Goal: Communication & Community: Answer question/provide support

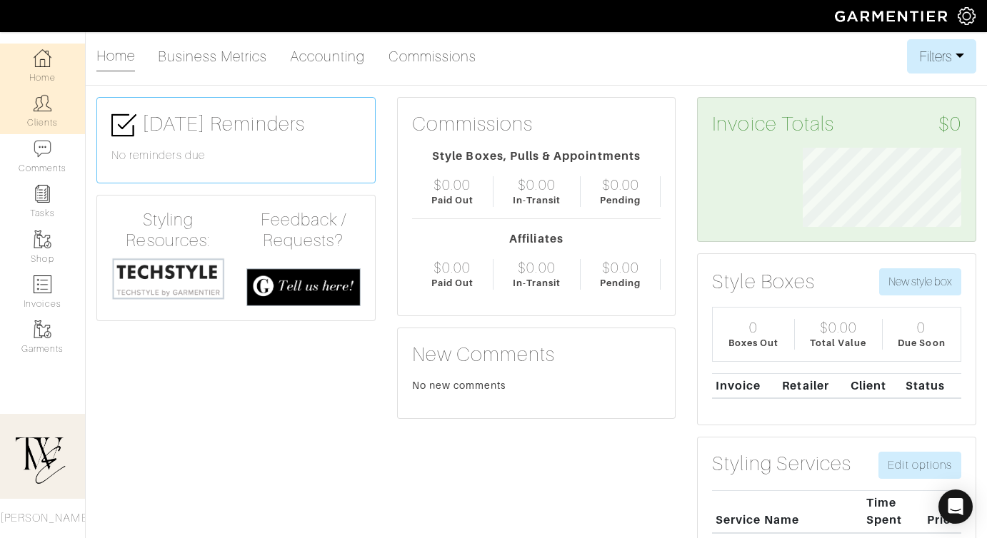
click at [55, 116] on link "Clients" at bounding box center [42, 111] width 85 height 45
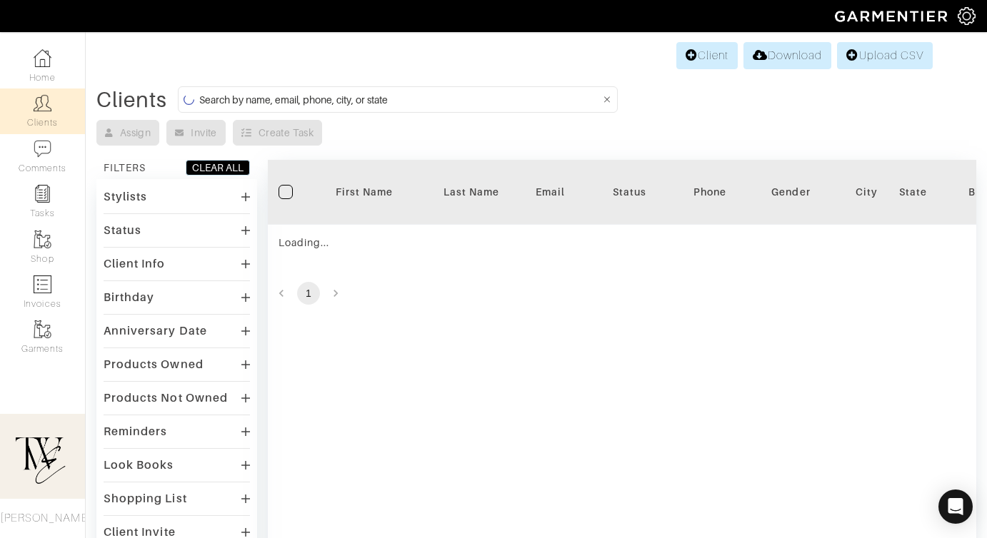
click at [373, 206] on th "First Name" at bounding box center [364, 192] width 107 height 65
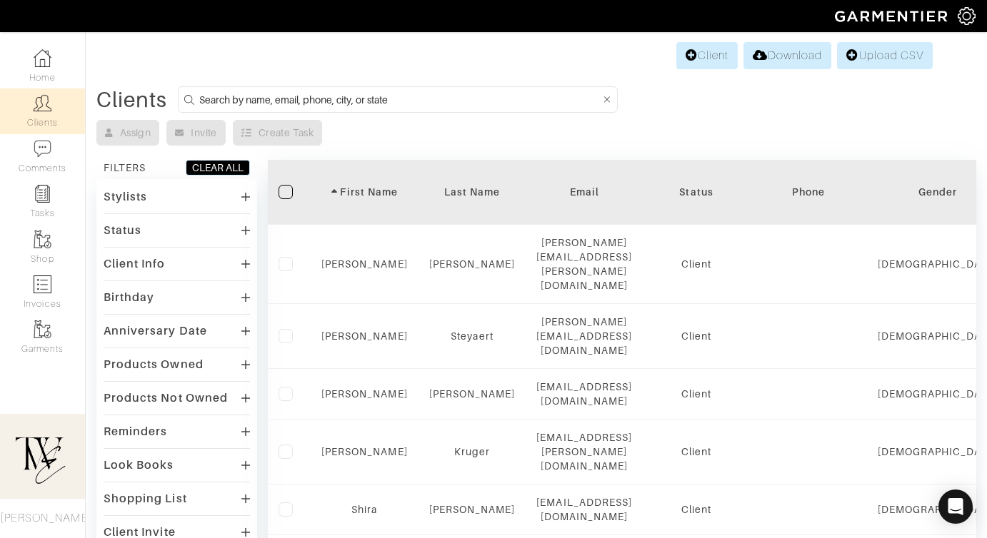
scroll to position [531, 0]
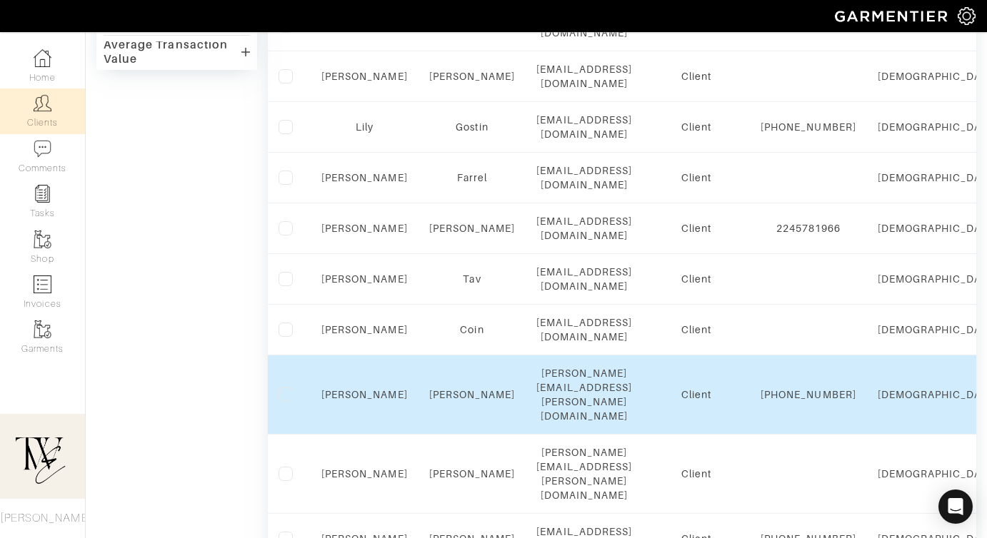
scroll to position [996, 0]
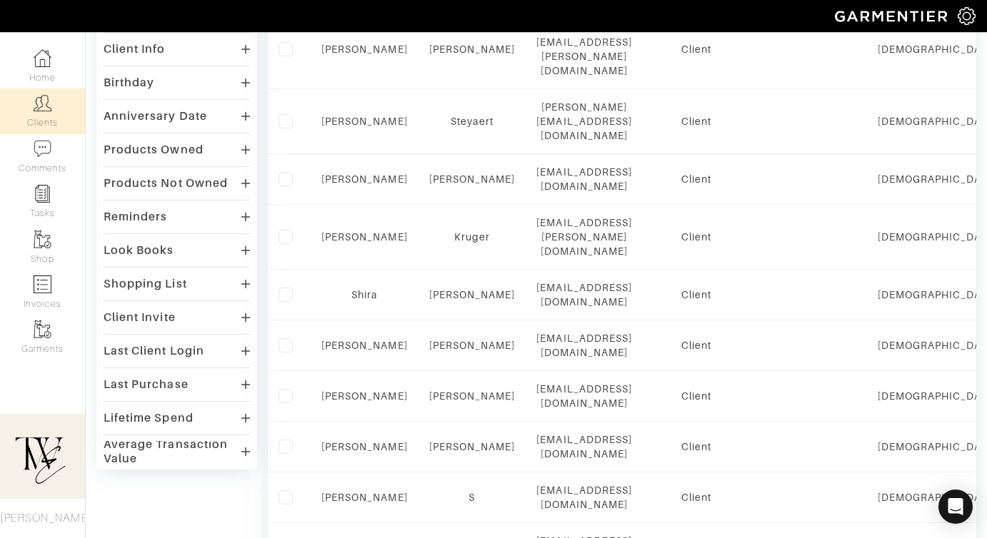
scroll to position [531, 0]
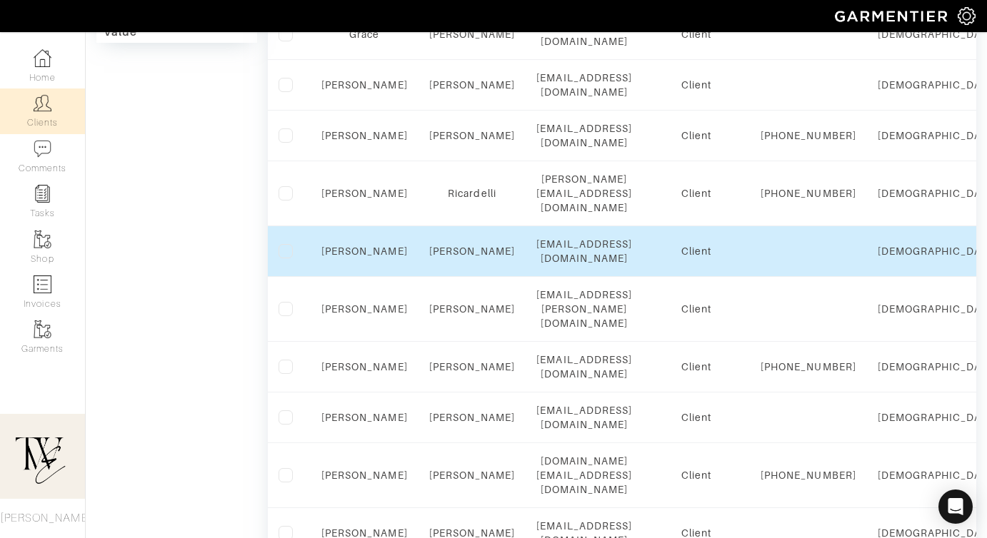
scroll to position [978, 0]
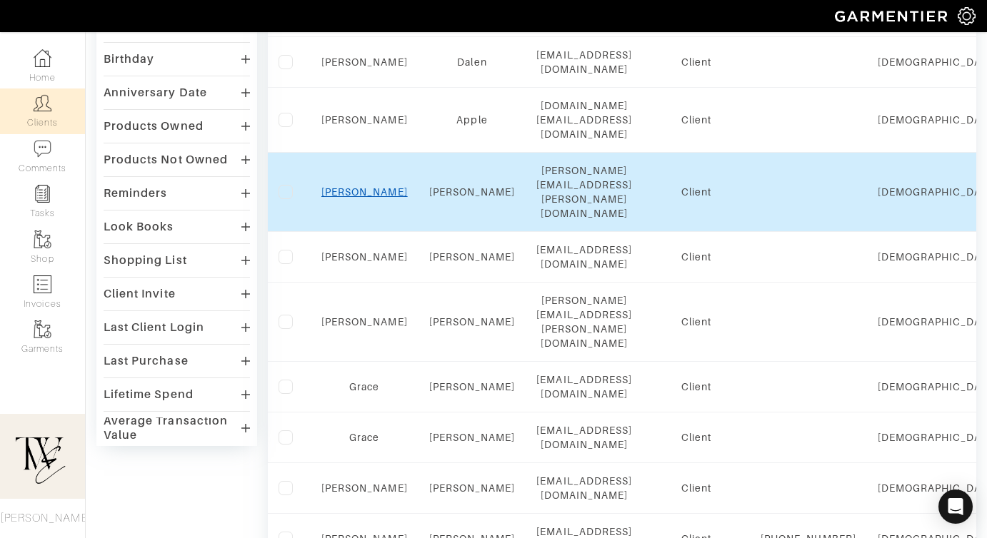
scroll to position [241, 0]
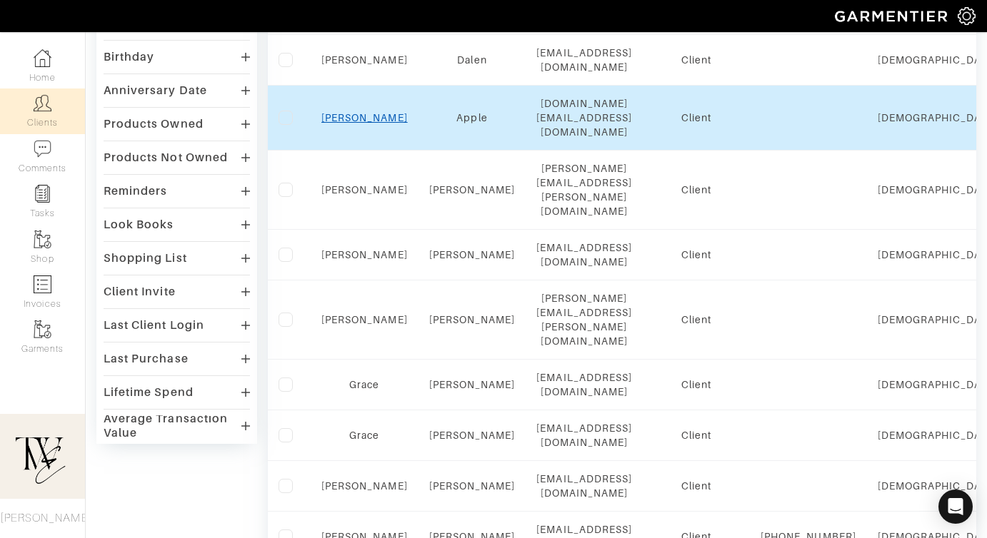
click at [365, 112] on link "Emilie" at bounding box center [364, 117] width 86 height 11
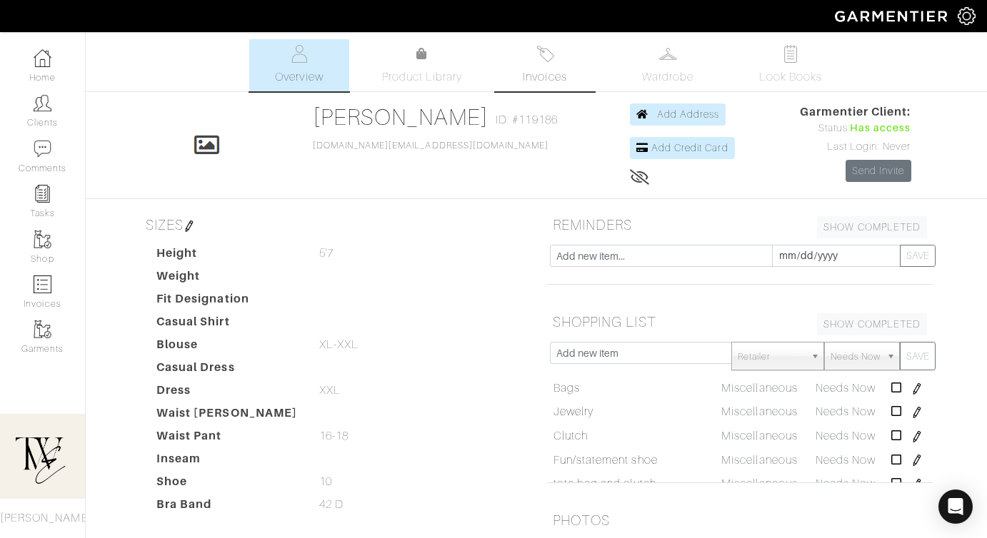
click at [518, 59] on link "Invoices" at bounding box center [545, 65] width 100 height 52
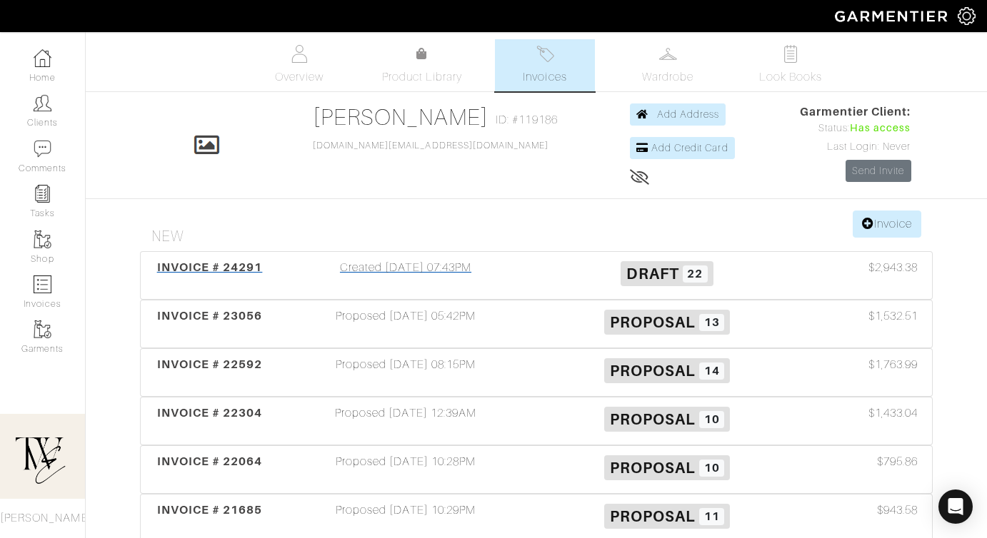
click at [219, 269] on span "INVOICE # 24291" at bounding box center [210, 268] width 106 height 14
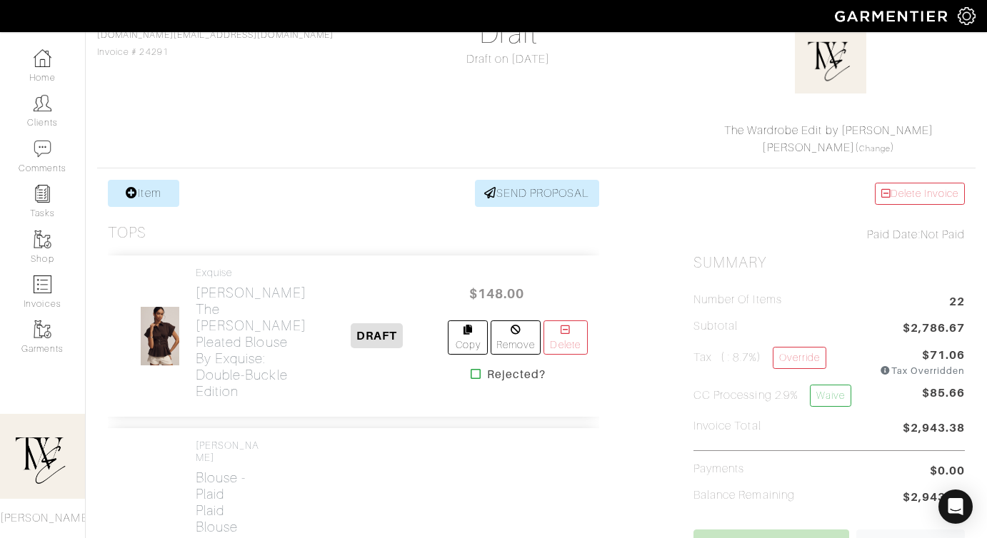
scroll to position [54, 0]
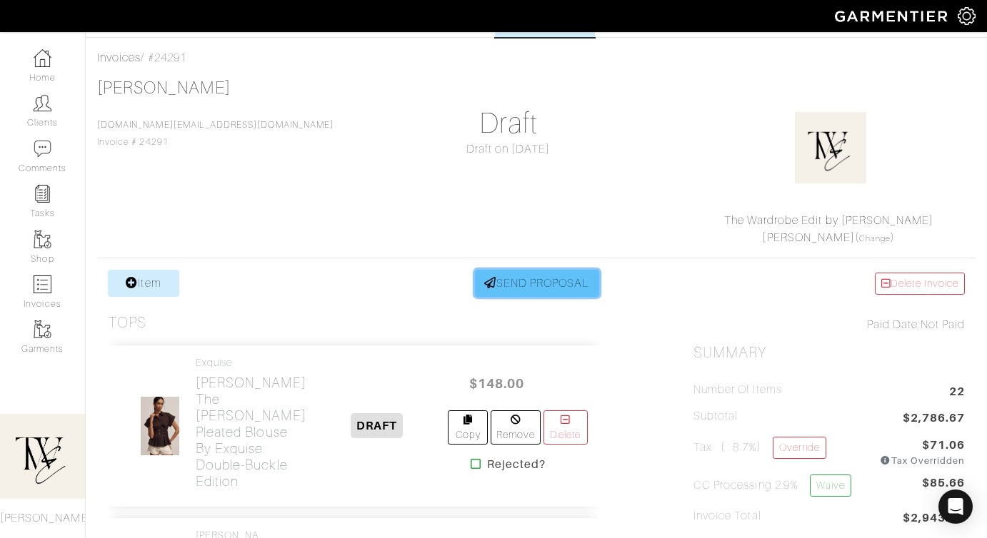
click at [500, 276] on link "SEND PROPOSAL" at bounding box center [537, 283] width 124 height 27
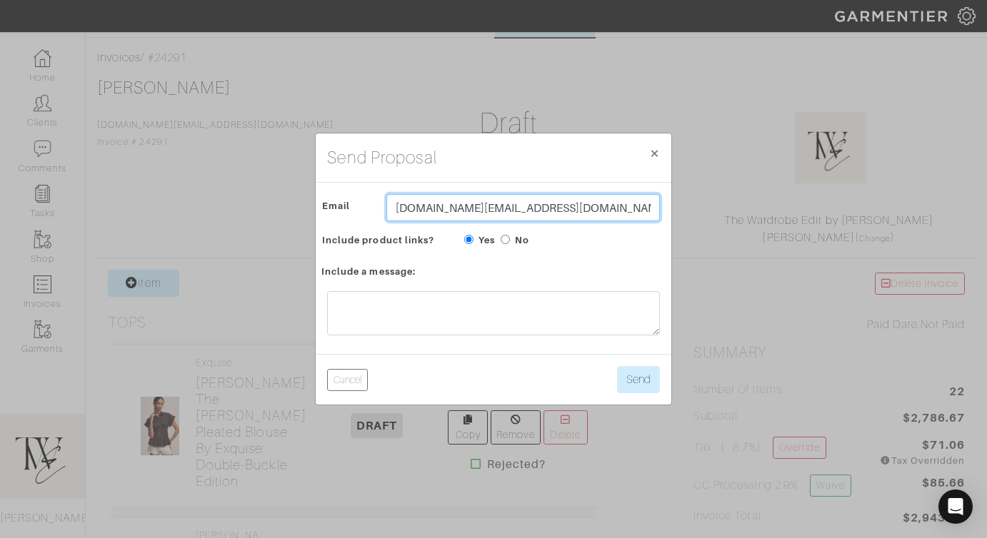
click at [451, 208] on input "[DOMAIN_NAME][EMAIL_ADDRESS][DOMAIN_NAME]" at bounding box center [523, 207] width 274 height 27
type input "twebyregan@gmail.com"
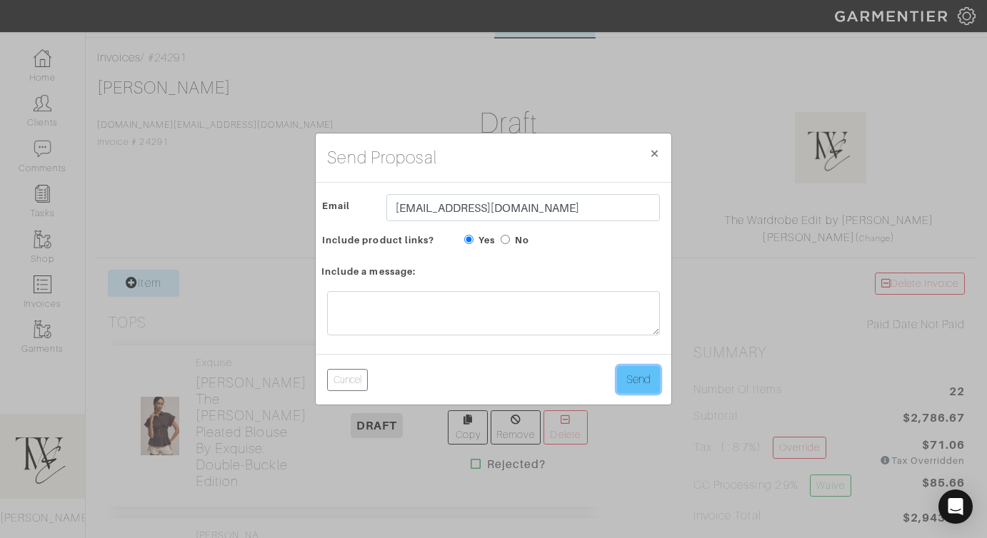
click at [641, 382] on button "Send" at bounding box center [638, 379] width 43 height 27
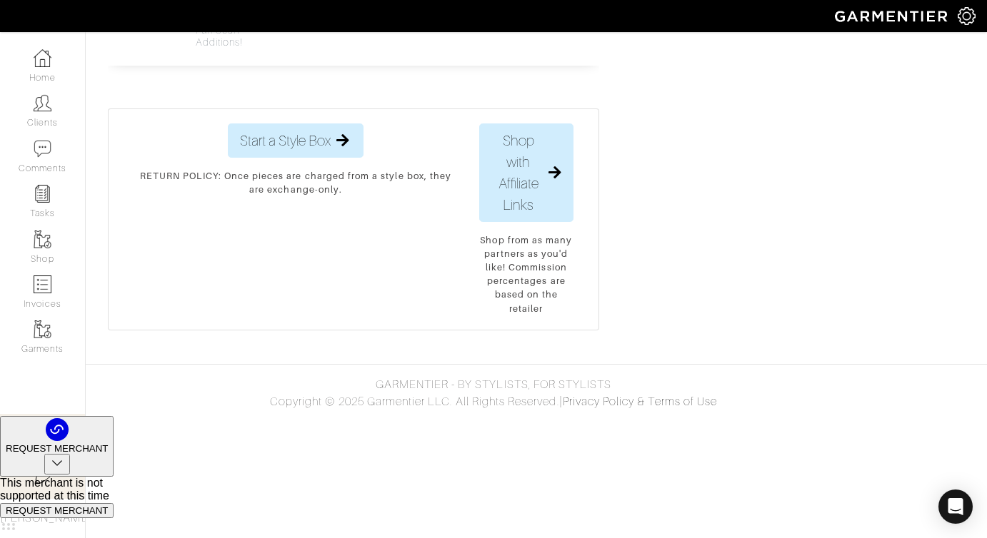
scroll to position [5972, 0]
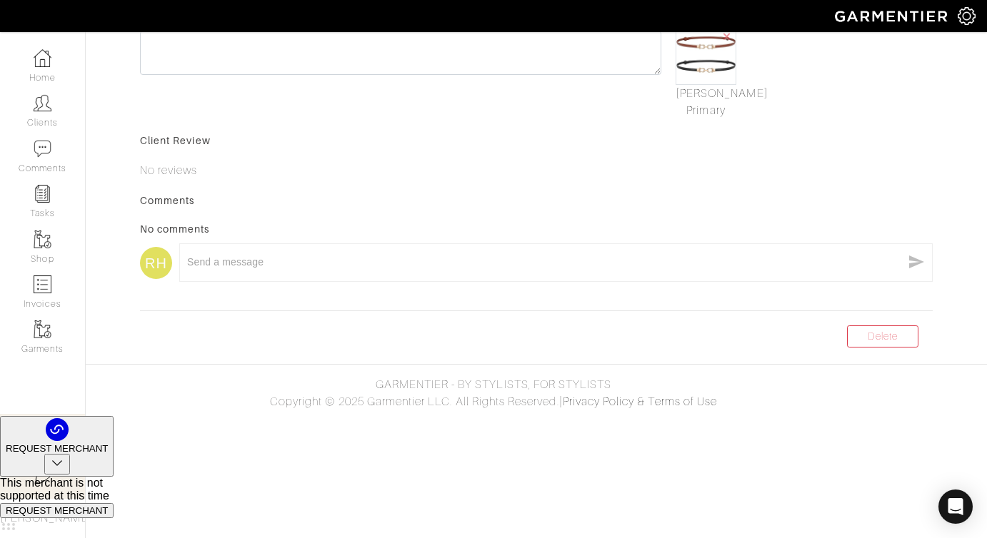
scroll to position [90, 0]
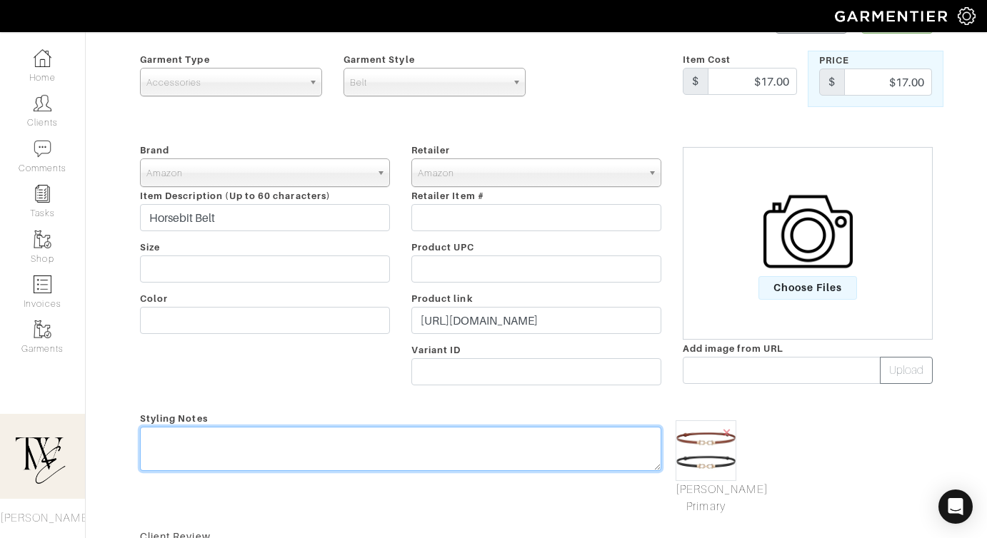
click at [433, 459] on textarea at bounding box center [400, 449] width 521 height 44
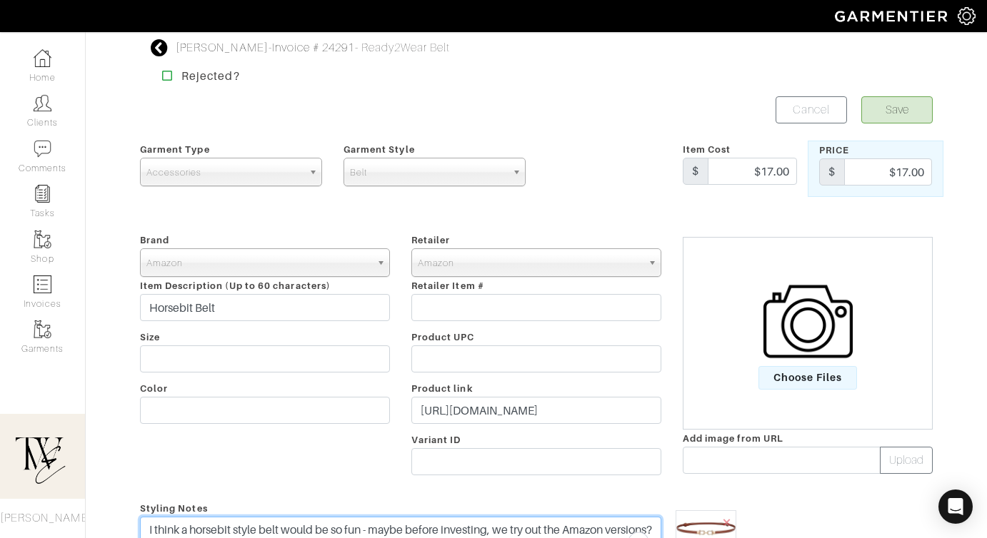
type textarea "I think a horsebit style belt would be so fun - maybe before investing, we try …"
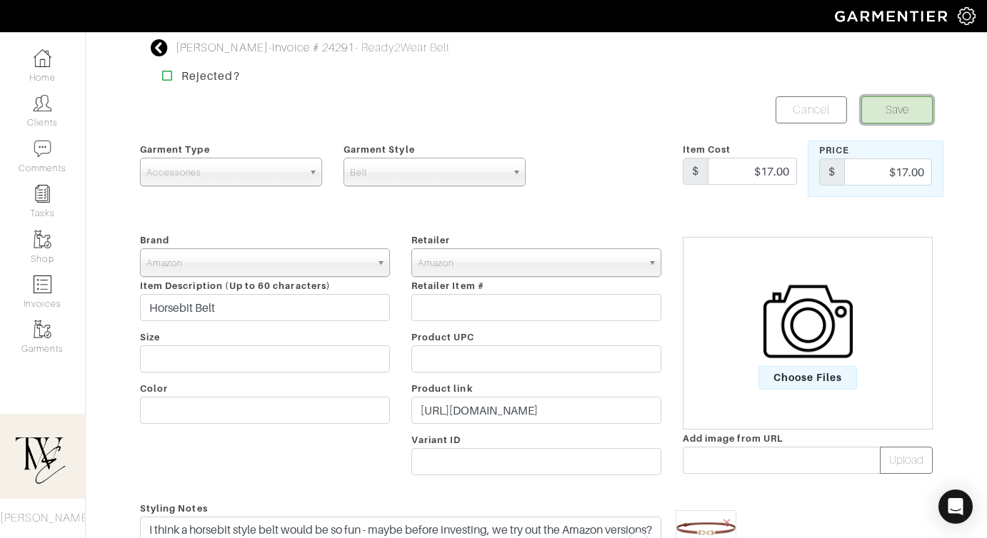
click at [878, 108] on button "Save" at bounding box center [896, 109] width 71 height 27
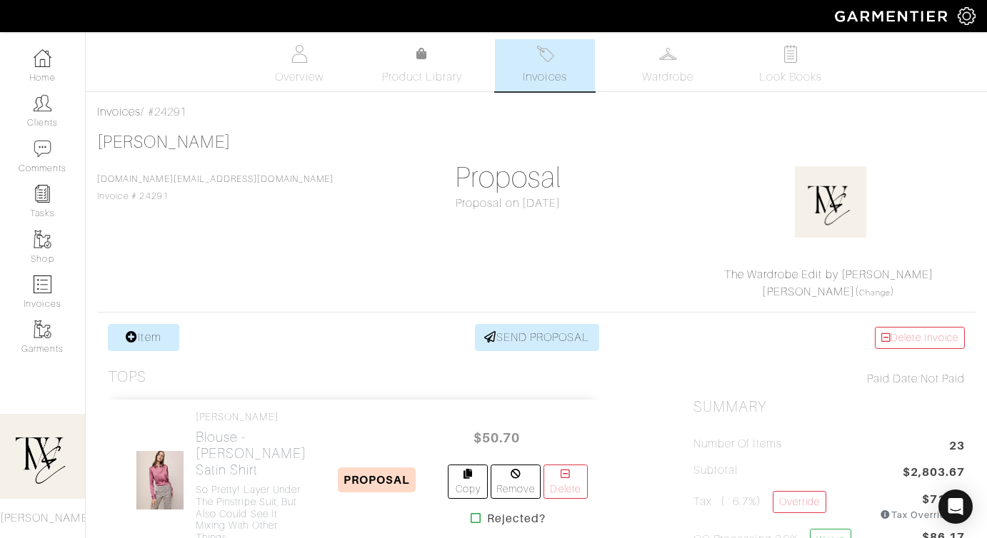
click at [511, 339] on link "SEND PROPOSAL" at bounding box center [537, 337] width 124 height 27
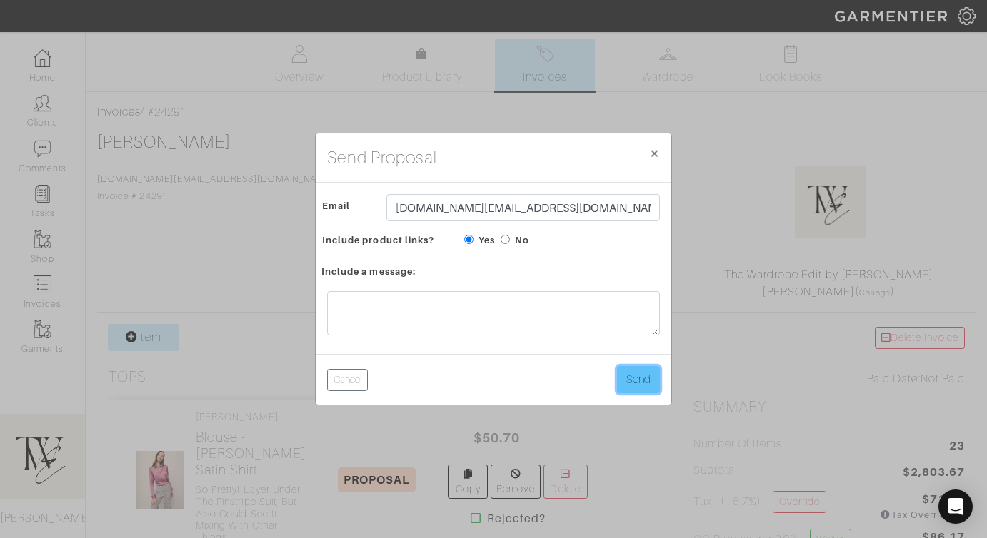
click at [626, 380] on button "Send" at bounding box center [638, 379] width 43 height 27
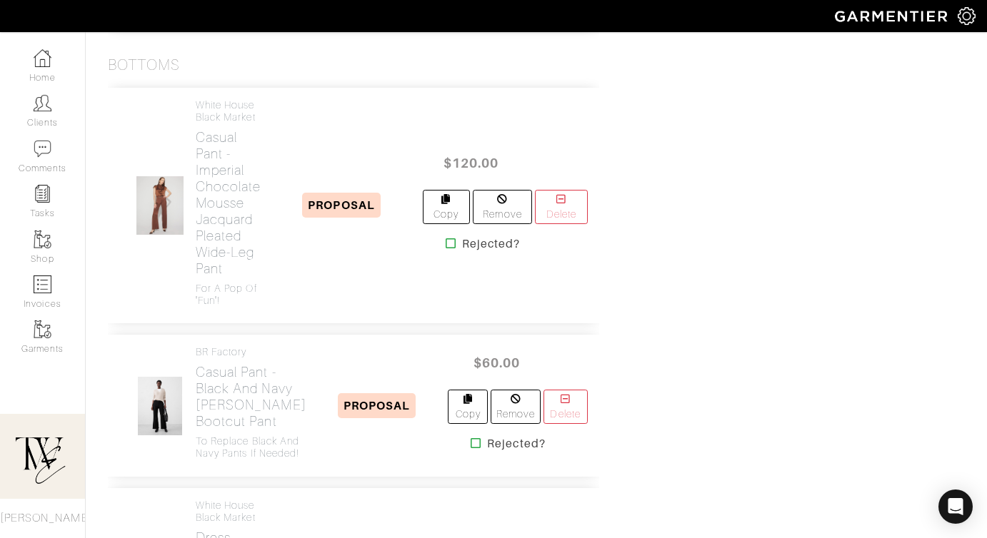
scroll to position [2348, 0]
